Goal: Check status

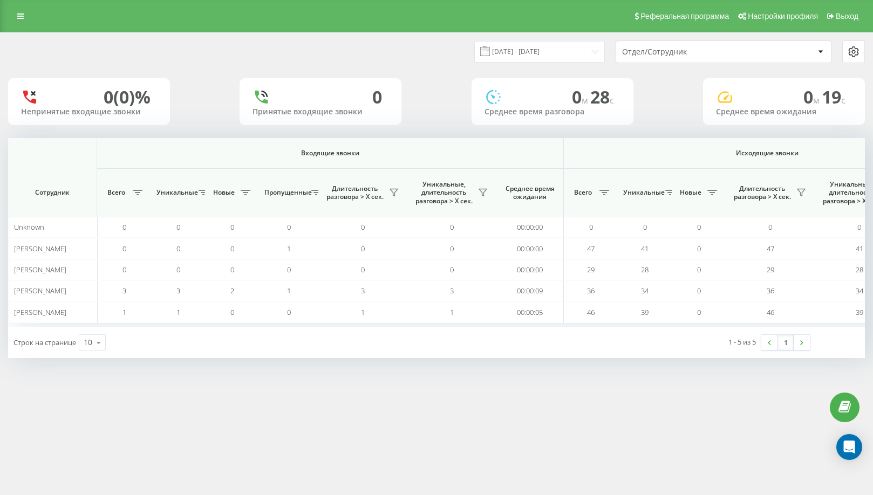
scroll to position [0, 648]
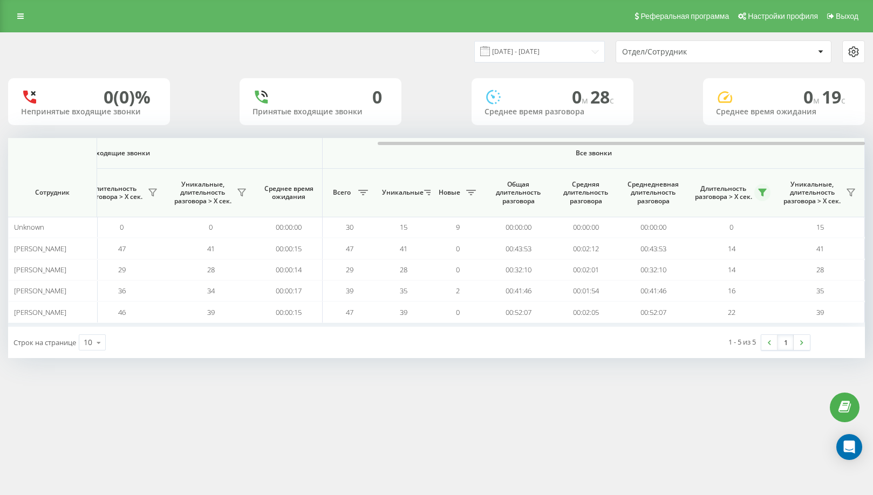
click at [758, 194] on icon at bounding box center [762, 192] width 9 height 9
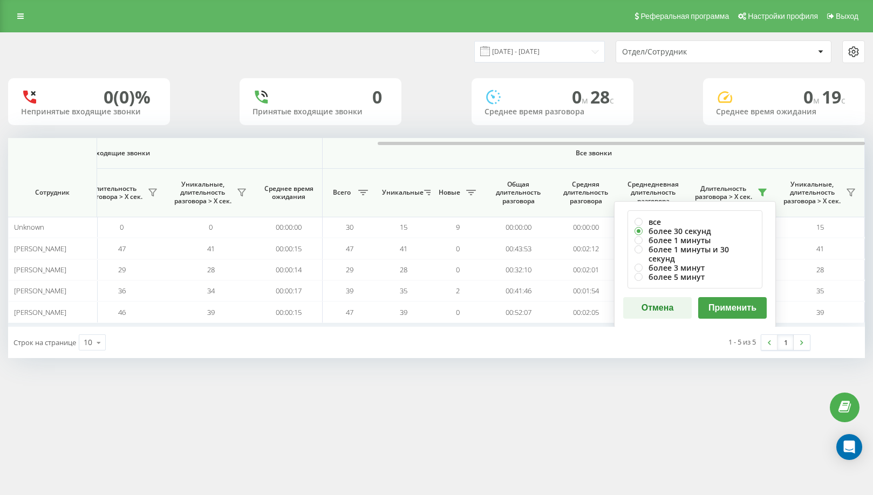
click at [723, 297] on button "Применить" at bounding box center [732, 308] width 69 height 22
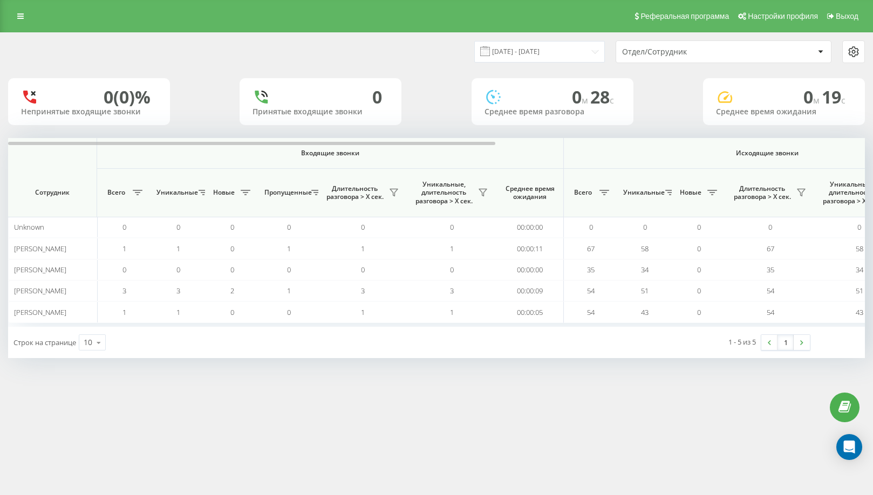
click at [846, 138] on div "[DATE] - [DATE] Отдел/Сотрудник 0 (0)% Непринятые входящие звонки 0 Принятые вх…" at bounding box center [436, 195] width 857 height 325
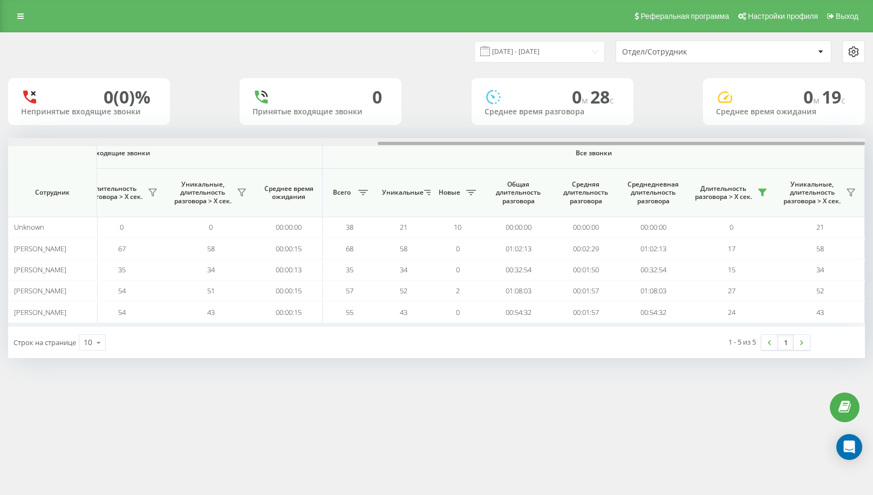
click at [842, 142] on div at bounding box center [436, 142] width 857 height 8
click at [842, 142] on div at bounding box center [621, 143] width 487 height 3
click at [768, 187] on button at bounding box center [762, 192] width 16 height 17
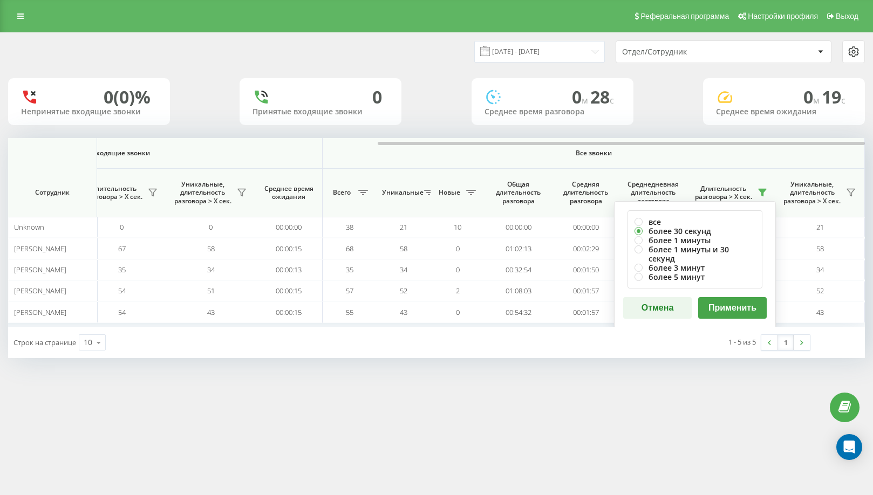
click at [744, 297] on button "Применить" at bounding box center [732, 308] width 69 height 22
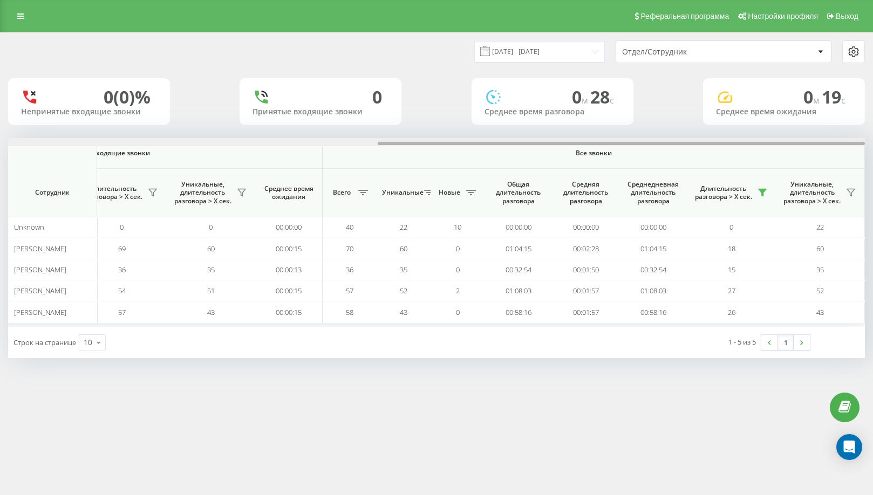
click at [845, 146] on div at bounding box center [436, 142] width 857 height 8
click at [764, 189] on icon at bounding box center [762, 192] width 9 height 9
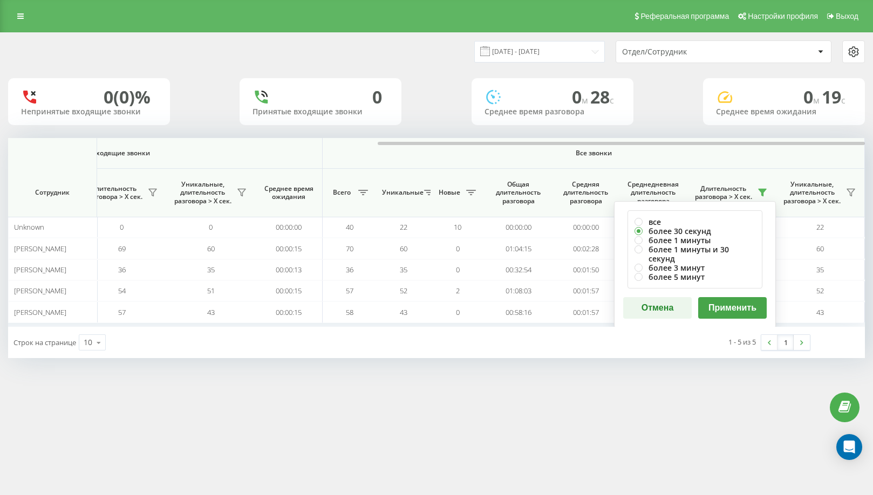
click at [727, 303] on button "Применить" at bounding box center [732, 308] width 69 height 22
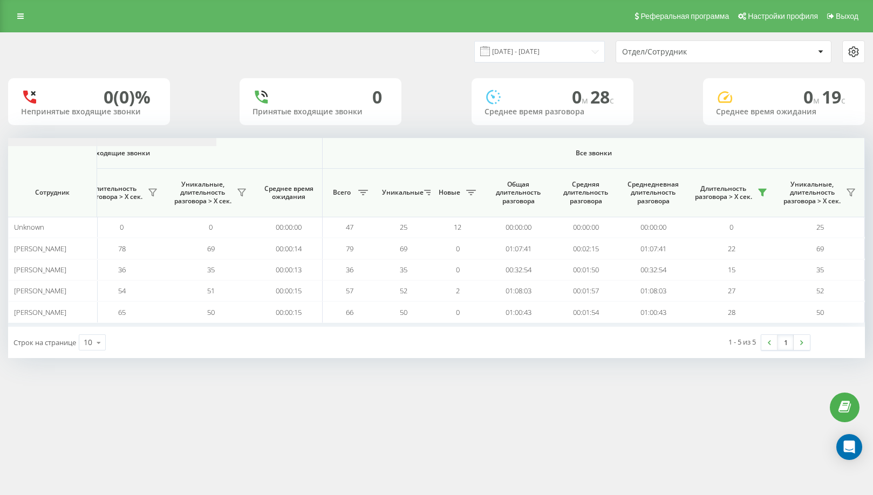
click at [829, 144] on div at bounding box center [621, 143] width 487 height 3
click at [768, 191] on button at bounding box center [762, 192] width 16 height 17
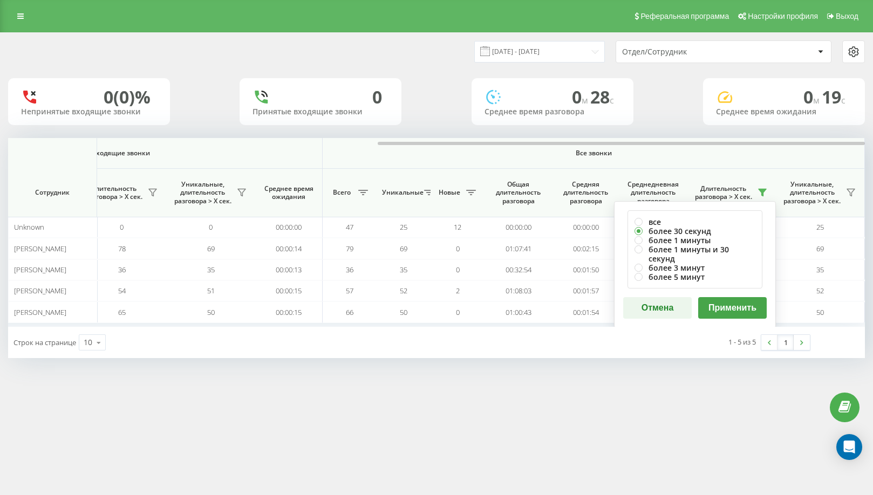
click at [741, 302] on button "Применить" at bounding box center [732, 308] width 69 height 22
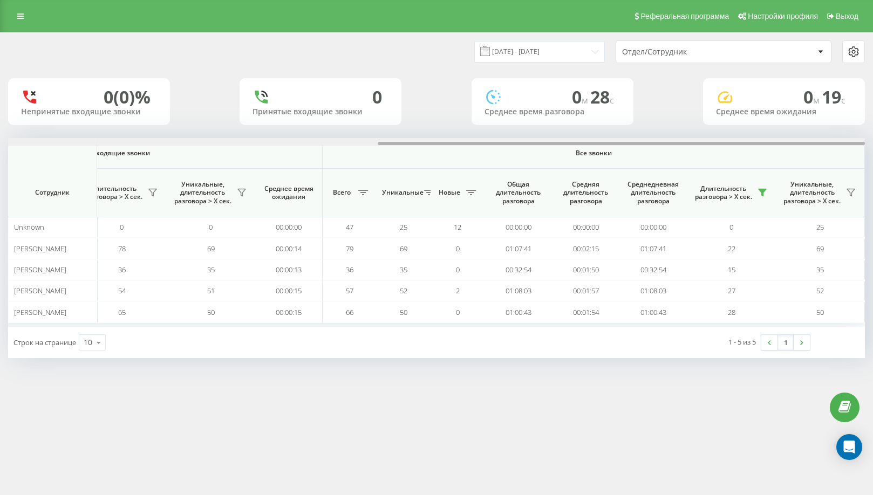
click at [839, 140] on div at bounding box center [436, 142] width 857 height 8
click at [760, 193] on icon at bounding box center [762, 192] width 9 height 9
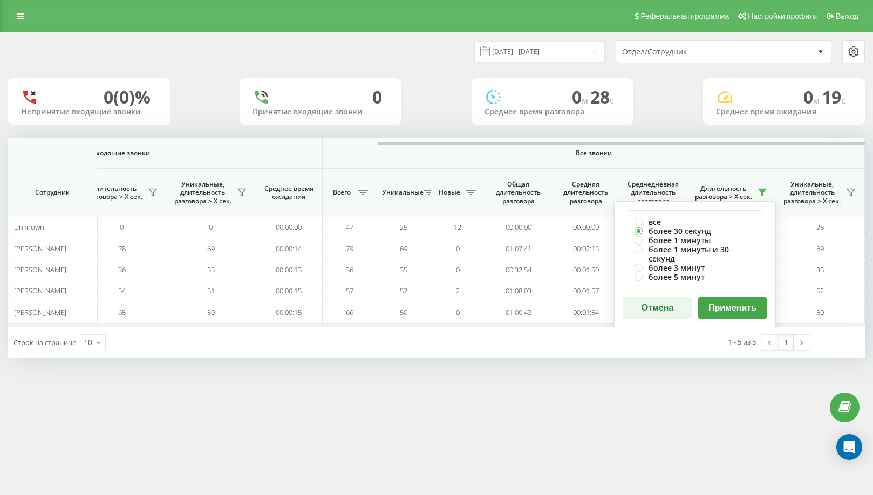
click at [744, 297] on button "Применить" at bounding box center [732, 308] width 69 height 22
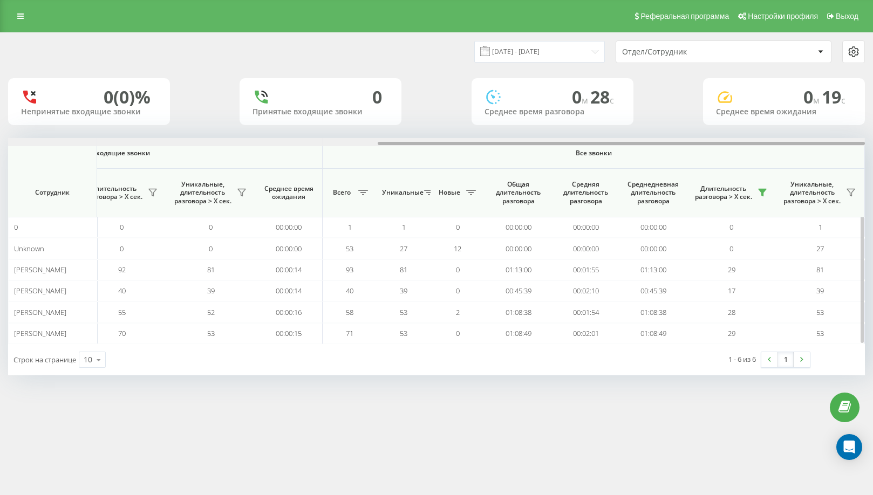
click at [841, 138] on div at bounding box center [436, 142] width 857 height 8
drag, startPoint x: 826, startPoint y: 145, endPoint x: 843, endPoint y: 145, distance: 16.7
click at [843, 145] on div at bounding box center [621, 143] width 487 height 3
click at [756, 195] on button at bounding box center [762, 192] width 16 height 17
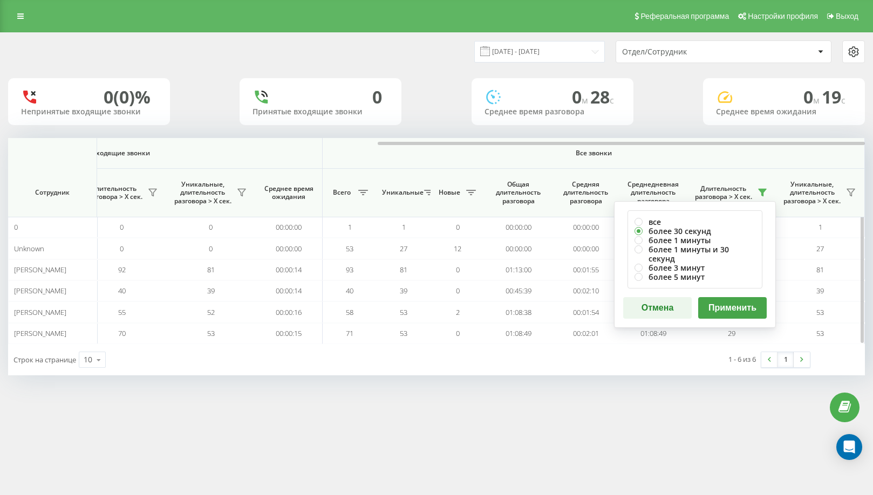
click at [726, 302] on button "Применить" at bounding box center [732, 308] width 69 height 22
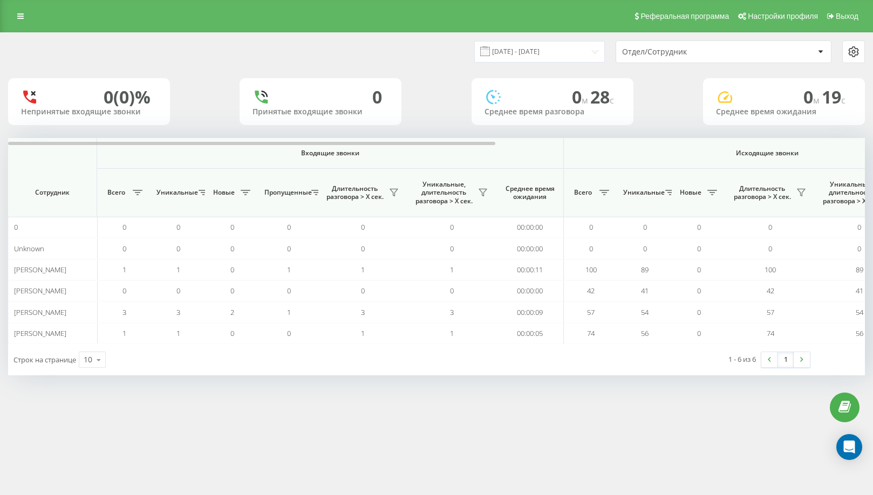
click at [852, 137] on div "[DATE] - [DATE] Отдел/Сотрудник 0 (0)% Непринятые входящие звонки 0 Принятые вх…" at bounding box center [436, 204] width 857 height 343
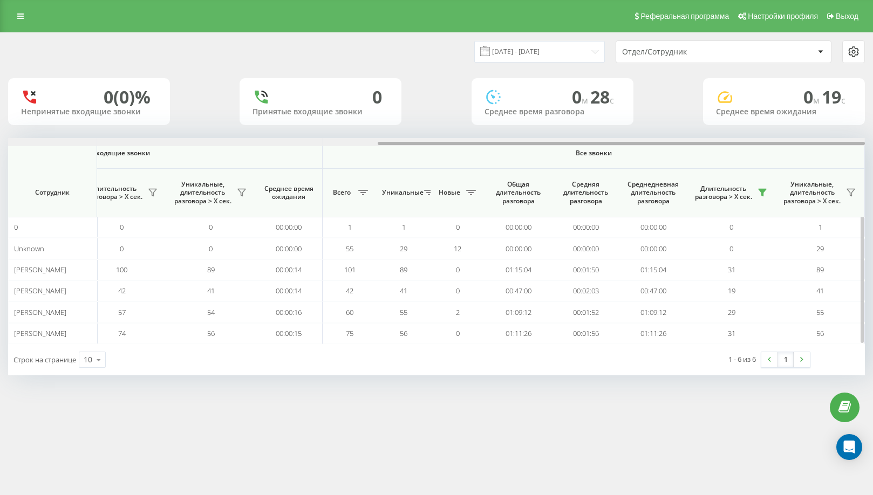
click at [843, 140] on div at bounding box center [436, 142] width 857 height 8
click at [763, 189] on icon at bounding box center [762, 192] width 8 height 7
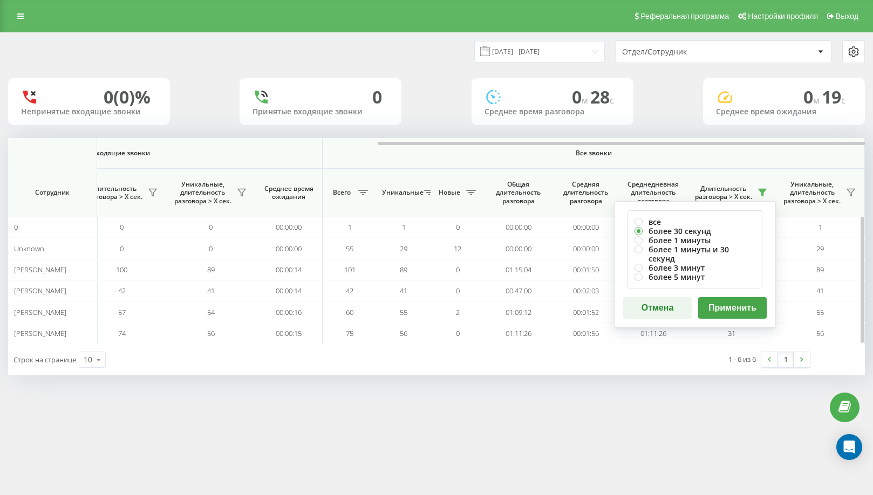
click at [755, 297] on button "Применить" at bounding box center [732, 308] width 69 height 22
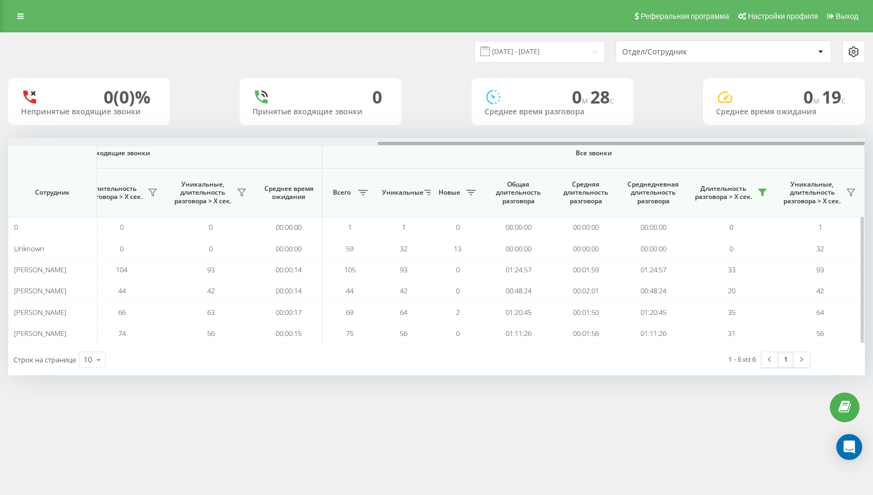
click at [842, 142] on div at bounding box center [436, 142] width 857 height 8
